Goal: Check status: Check status

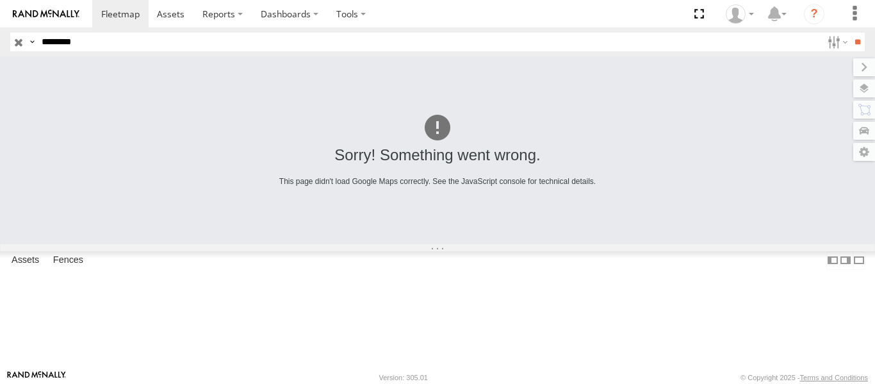
click at [228, 45] on input "********" at bounding box center [429, 42] width 785 height 19
paste input "text"
type input "********"
click at [850, 33] on input "**" at bounding box center [857, 42] width 15 height 19
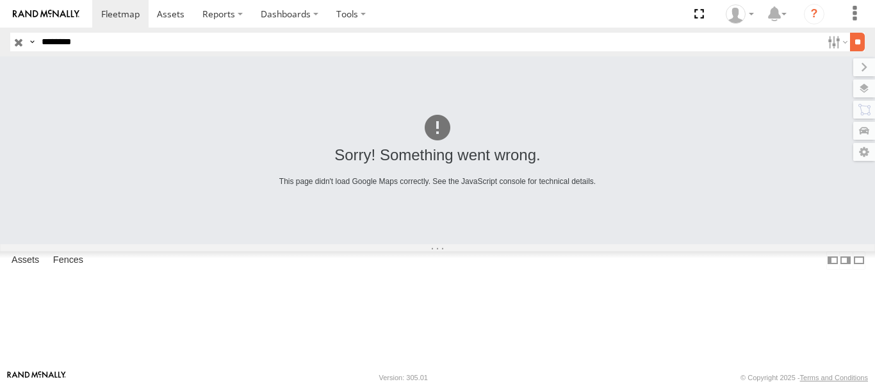
click at [850, 49] on input "**" at bounding box center [857, 42] width 15 height 19
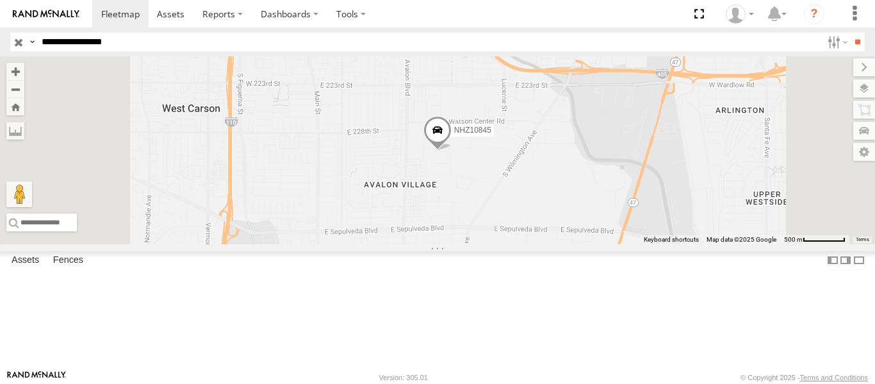
type input "********"
click at [850, 33] on input "**" at bounding box center [857, 42] width 15 height 19
click at [451, 150] on span at bounding box center [437, 133] width 28 height 35
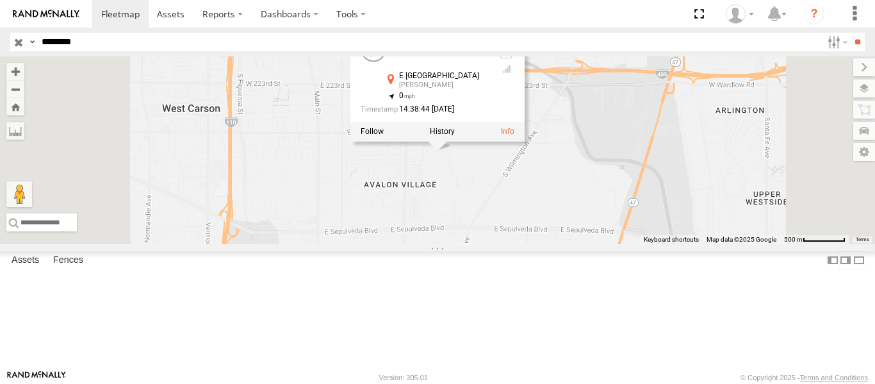
click at [576, 243] on div "NHZ10845 NHZ10845 All Assets E 230th St Carson 33.81695 , -118.2596 0 14:38:44 …" at bounding box center [437, 150] width 875 height 188
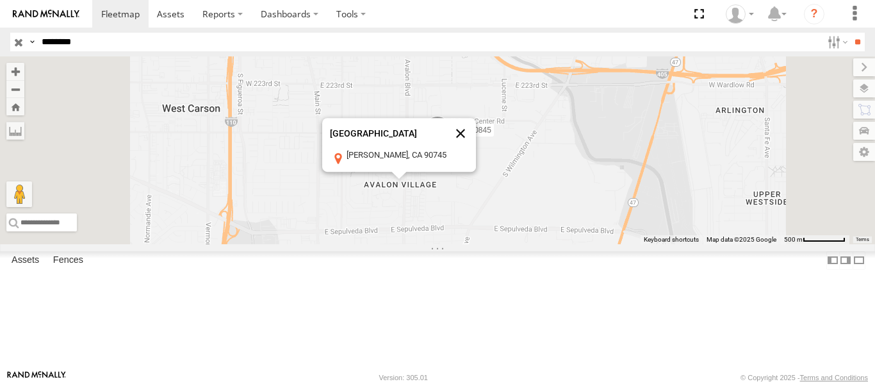
click at [476, 149] on button "Close" at bounding box center [460, 133] width 31 height 31
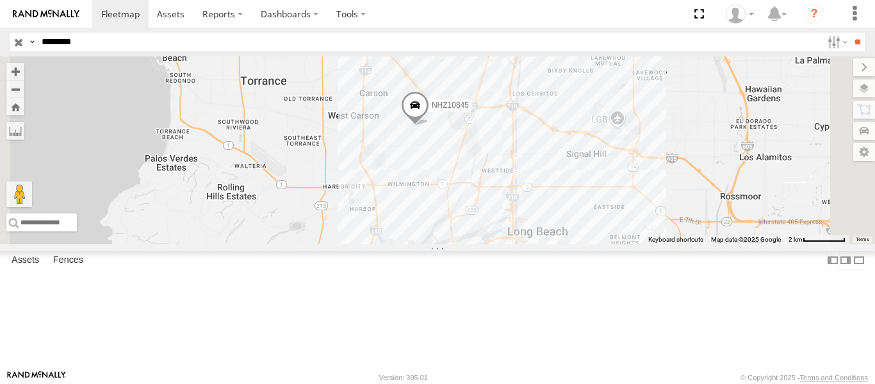
drag, startPoint x: 642, startPoint y: 323, endPoint x: 596, endPoint y: 217, distance: 116.1
click at [597, 221] on div "NHZ10845" at bounding box center [437, 150] width 875 height 188
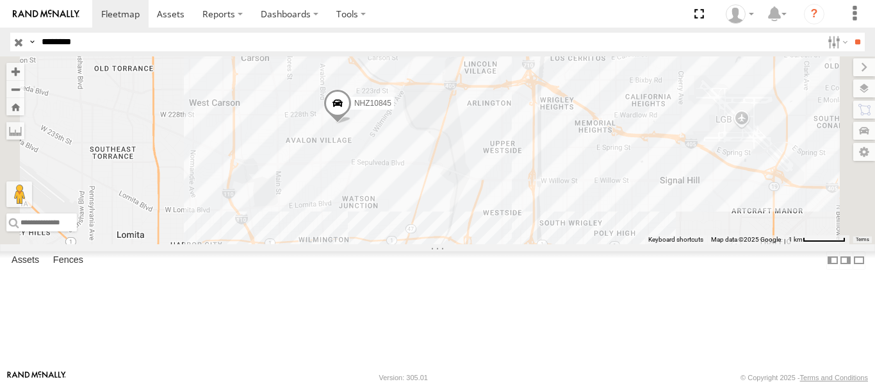
drag, startPoint x: 673, startPoint y: 154, endPoint x: 640, endPoint y: 290, distance: 140.3
click at [640, 244] on div "NHZ10845" at bounding box center [437, 150] width 875 height 188
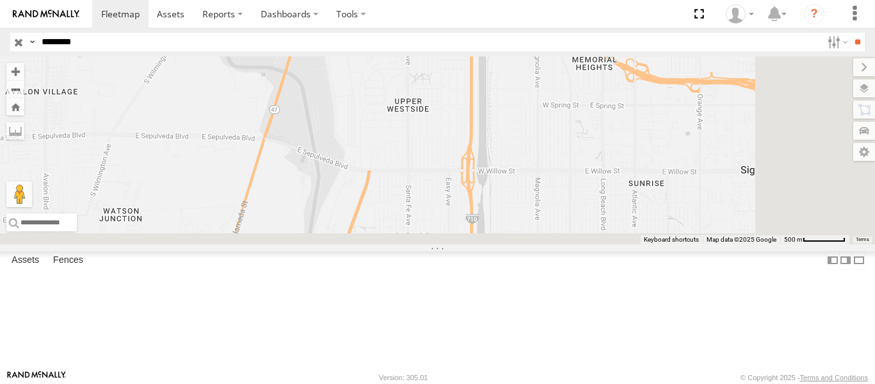
drag, startPoint x: 754, startPoint y: 286, endPoint x: 607, endPoint y: 171, distance: 186.1
click at [607, 171] on div "NHZ10845" at bounding box center [437, 150] width 875 height 188
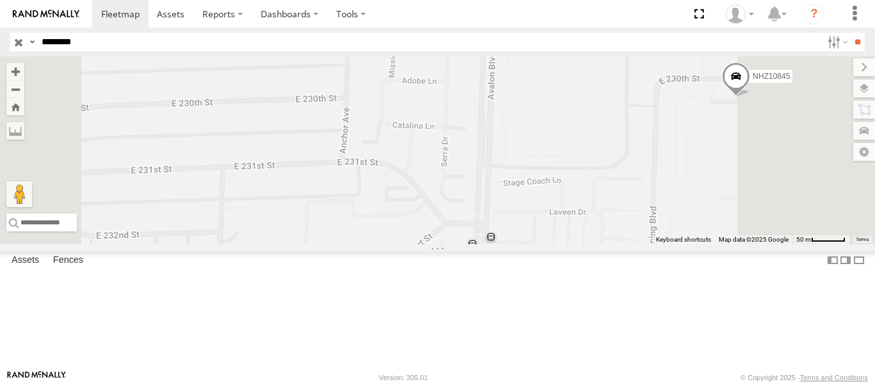
drag, startPoint x: 874, startPoint y: 184, endPoint x: 627, endPoint y: 183, distance: 247.2
click at [627, 183] on div "NHZ10845" at bounding box center [437, 150] width 875 height 188
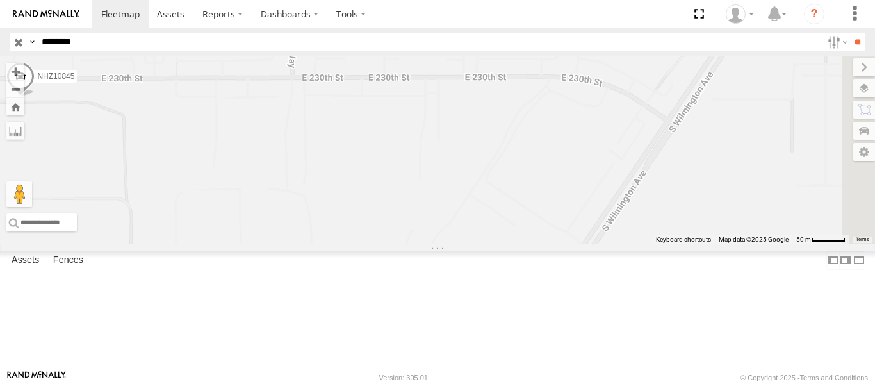
click at [0, 0] on span at bounding box center [0, 0] width 0 height 0
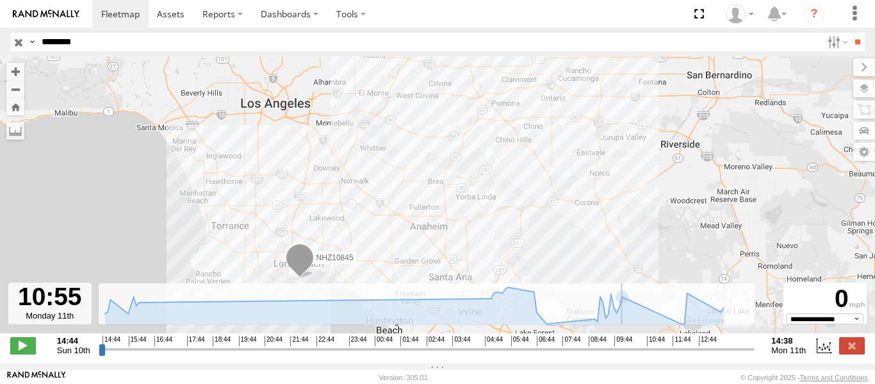
click at [650, 355] on input "range" at bounding box center [427, 349] width 656 height 12
click at [20, 343] on div "14:44 Sun 10th Created with Highcharts 6.0.7 Highcharts.com 14:44 15:44 16:44 1…" at bounding box center [437, 345] width 854 height 19
click at [17, 352] on span at bounding box center [23, 345] width 26 height 17
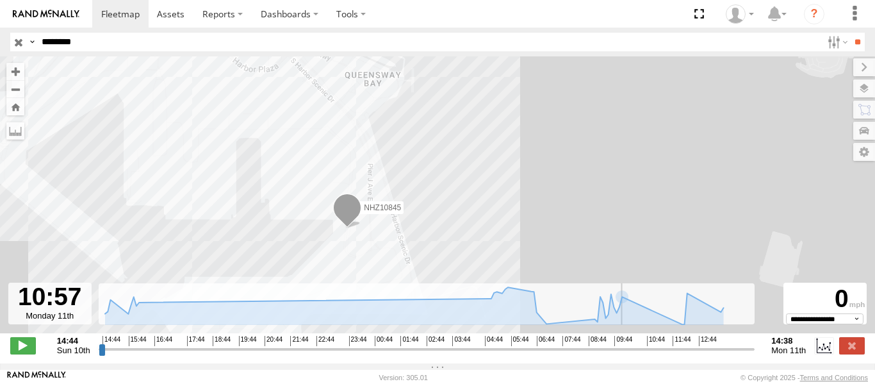
click at [444, 238] on div "NHZ10845" at bounding box center [437, 201] width 875 height 290
click at [674, 355] on input "range" at bounding box center [427, 349] width 656 height 12
click at [695, 355] on input "range" at bounding box center [427, 349] width 656 height 12
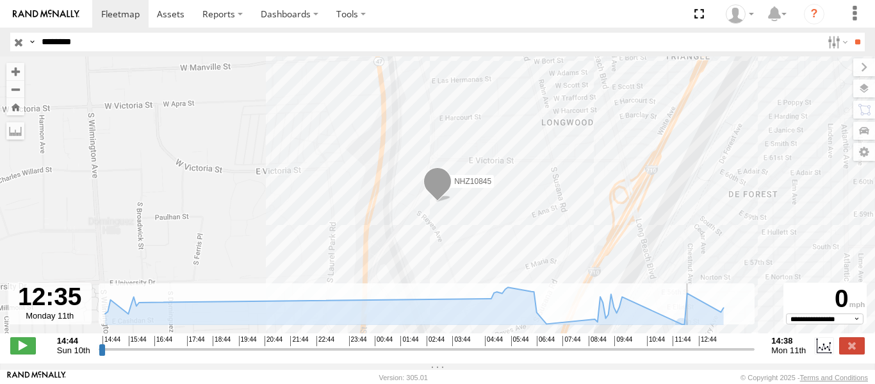
click at [684, 355] on input "range" at bounding box center [427, 349] width 656 height 12
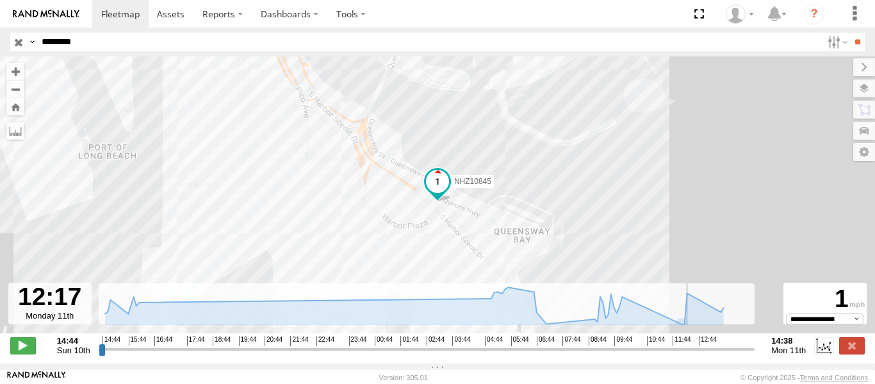
click at [16, 341] on div "**********" at bounding box center [437, 346] width 875 height 27
click at [21, 350] on span at bounding box center [23, 345] width 26 height 17
click at [18, 353] on span at bounding box center [23, 345] width 26 height 17
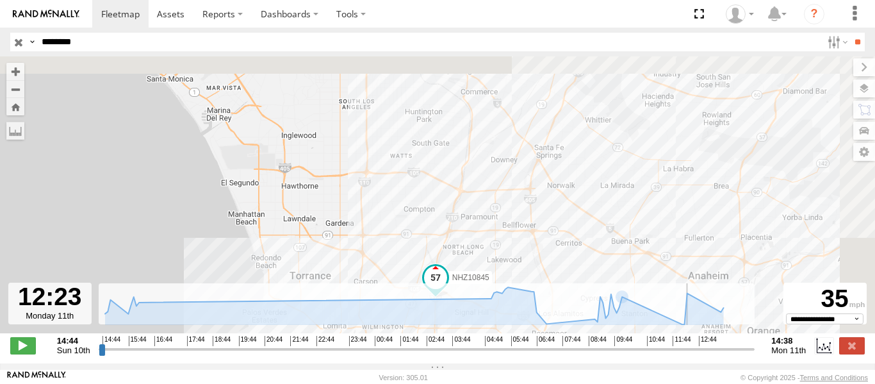
drag, startPoint x: 549, startPoint y: 138, endPoint x: 452, endPoint y: 270, distance: 163.6
click at [452, 270] on div "NHZ10845" at bounding box center [437, 201] width 875 height 290
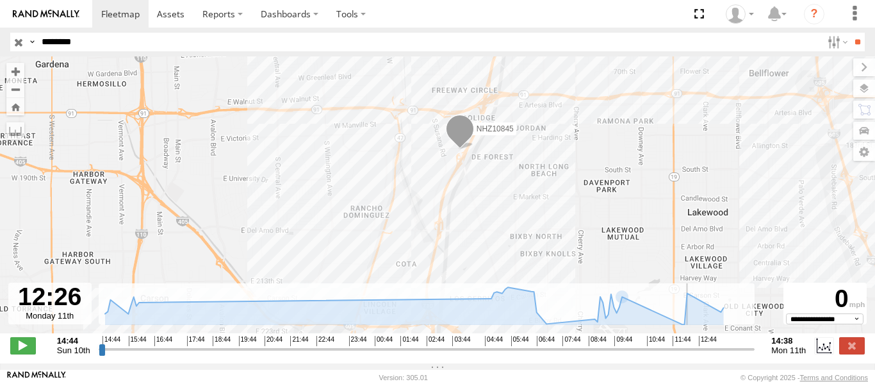
drag, startPoint x: 549, startPoint y: 162, endPoint x: 467, endPoint y: 218, distance: 99.5
click at [467, 218] on div "NHZ10845" at bounding box center [437, 201] width 875 height 290
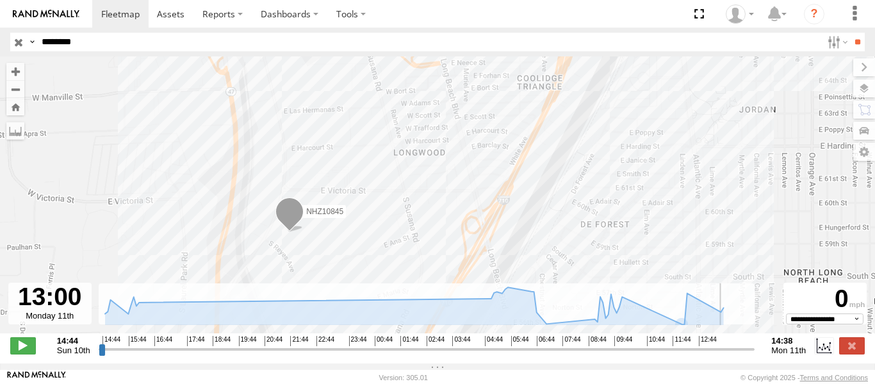
click at [706, 355] on input "range" at bounding box center [427, 349] width 656 height 12
click at [712, 355] on input "range" at bounding box center [427, 349] width 656 height 12
click at [720, 355] on input "range" at bounding box center [427, 349] width 656 height 12
click at [733, 355] on input "range" at bounding box center [427, 349] width 656 height 12
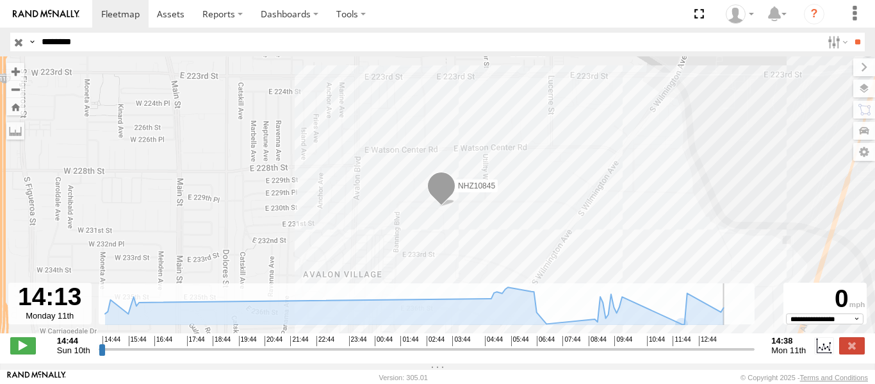
click at [740, 355] on input "range" at bounding box center [427, 349] width 656 height 12
click at [749, 355] on input "range" at bounding box center [427, 349] width 656 height 12
click at [14, 353] on span at bounding box center [23, 345] width 26 height 17
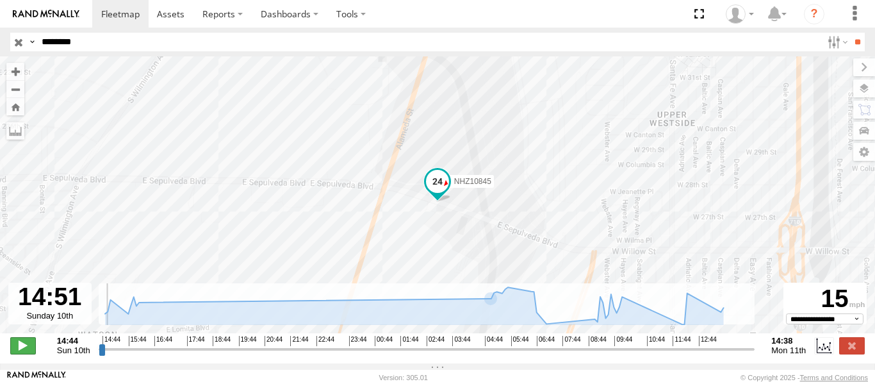
click at [19, 350] on span at bounding box center [23, 345] width 26 height 17
type input "**********"
